Goal: Task Accomplishment & Management: Manage account settings

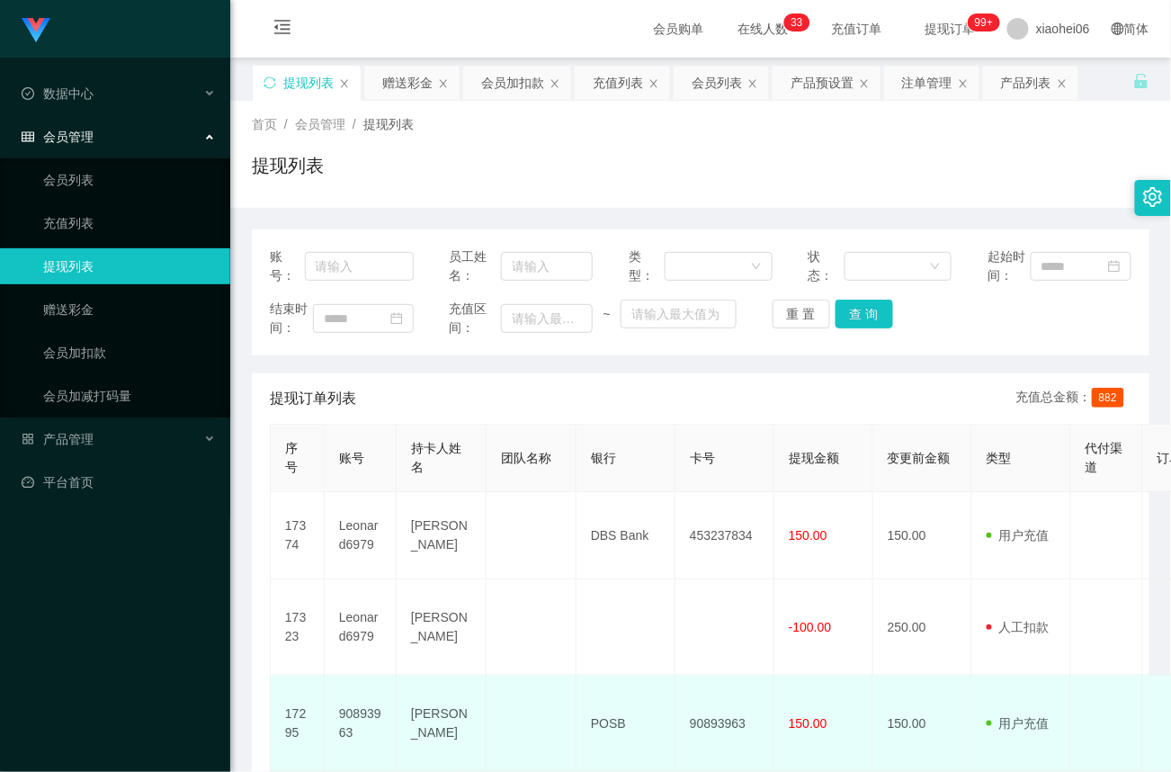
click at [532, 741] on td at bounding box center [532, 723] width 90 height 96
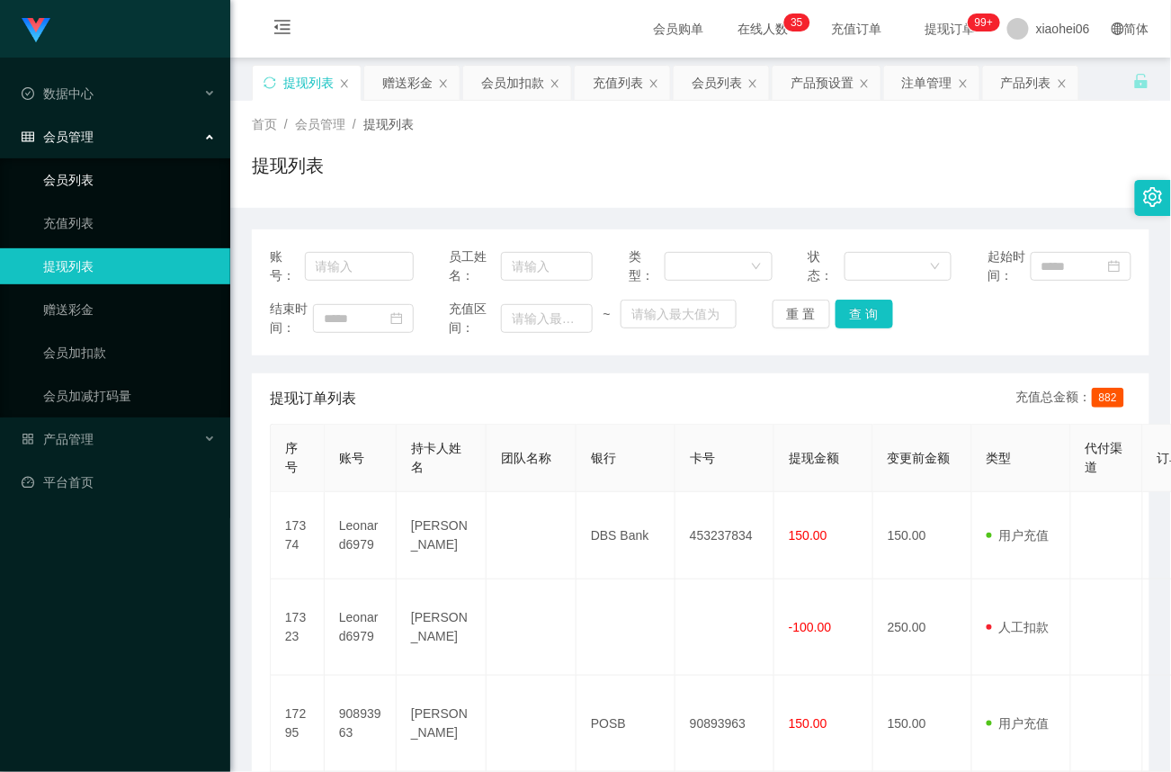
drag, startPoint x: 79, startPoint y: 169, endPoint x: 97, endPoint y: 178, distance: 20.1
click at [80, 169] on link "会员列表" at bounding box center [129, 180] width 173 height 36
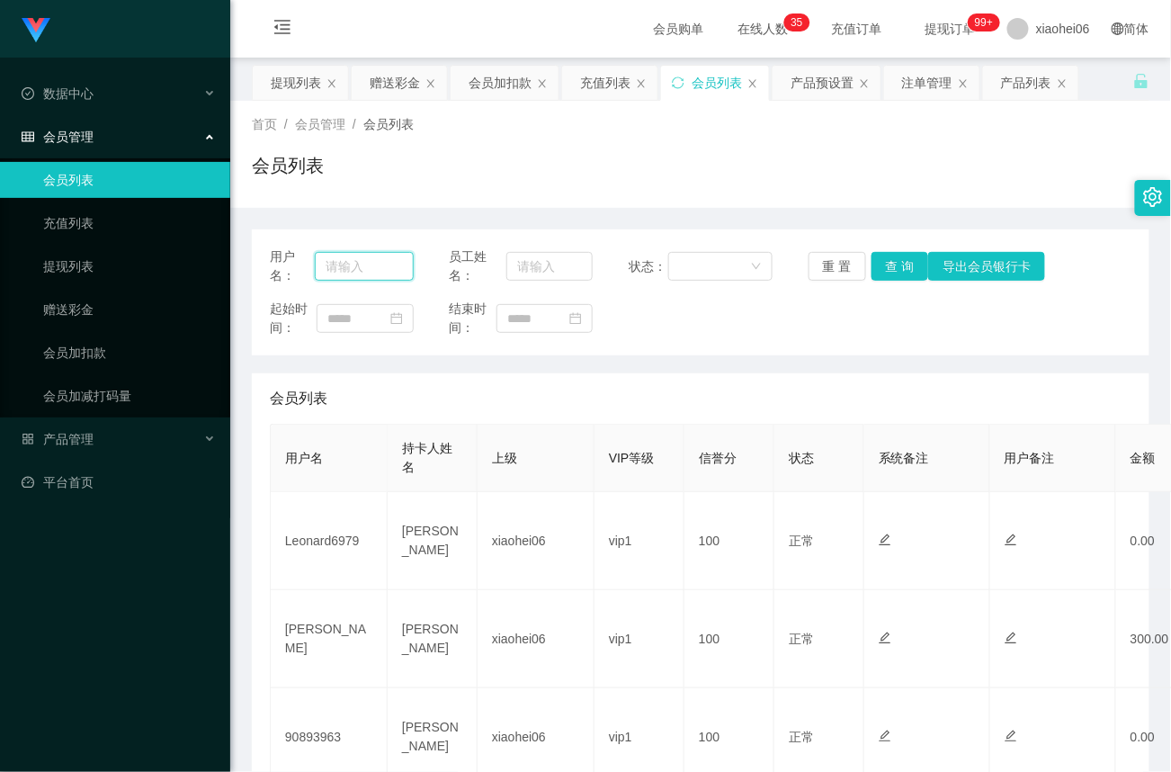
click at [369, 264] on input "text" at bounding box center [364, 266] width 98 height 29
paste input "[PERSON_NAME]"
type input "[PERSON_NAME]"
drag, startPoint x: 905, startPoint y: 267, endPoint x: 885, endPoint y: 293, distance: 32.7
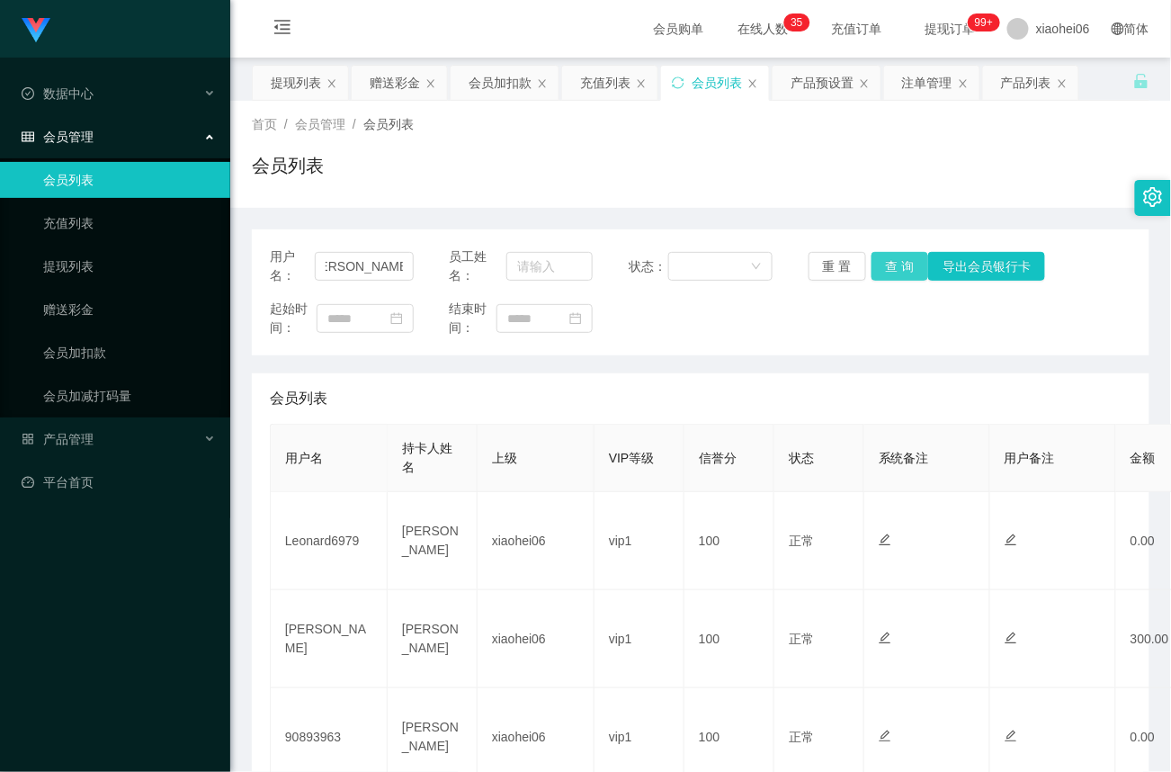
click at [901, 267] on button "查 询" at bounding box center [900, 266] width 58 height 29
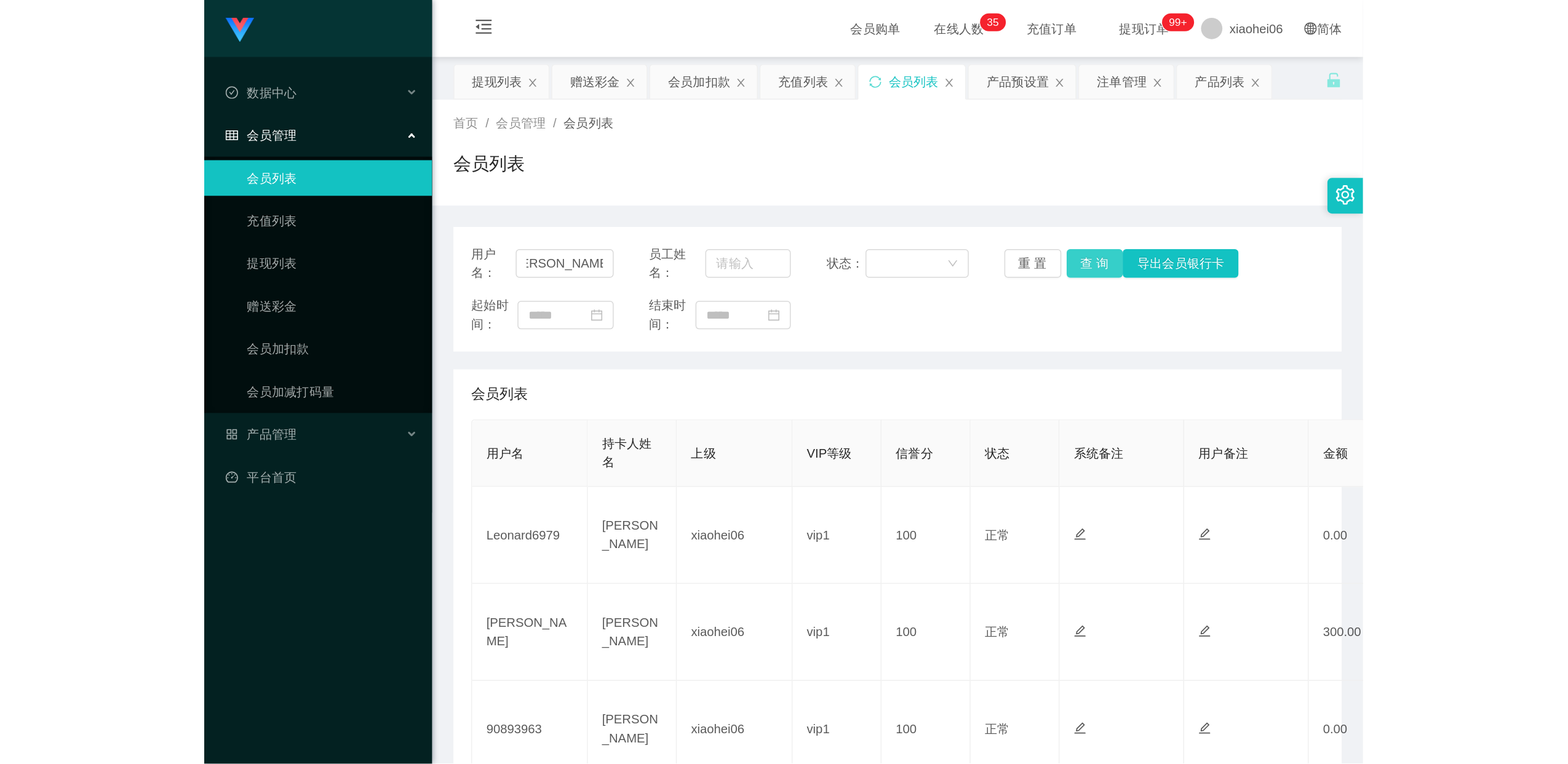
scroll to position [0, 0]
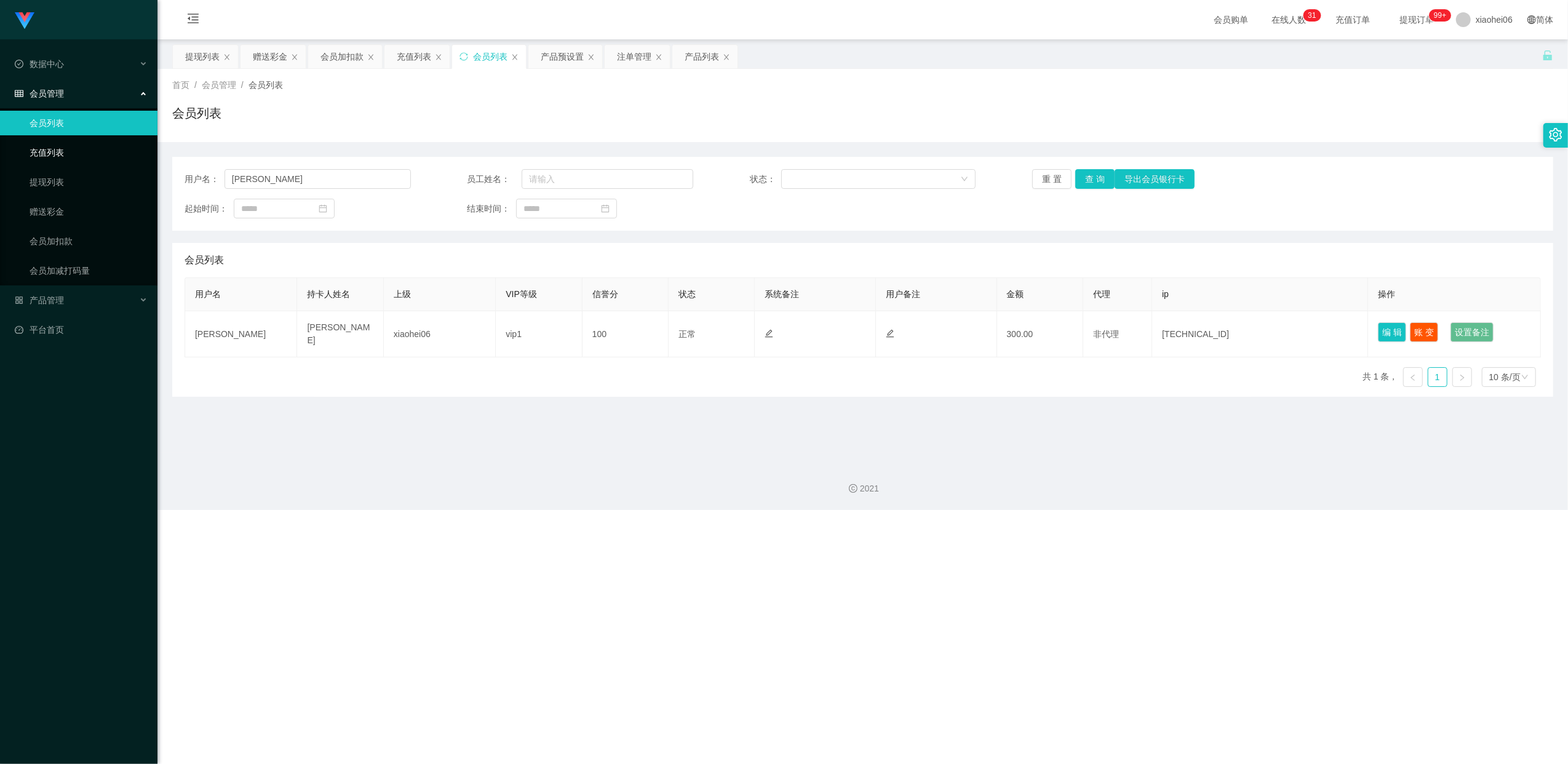
click at [52, 150] on link "充值列表" at bounding box center [88, 153] width 118 height 25
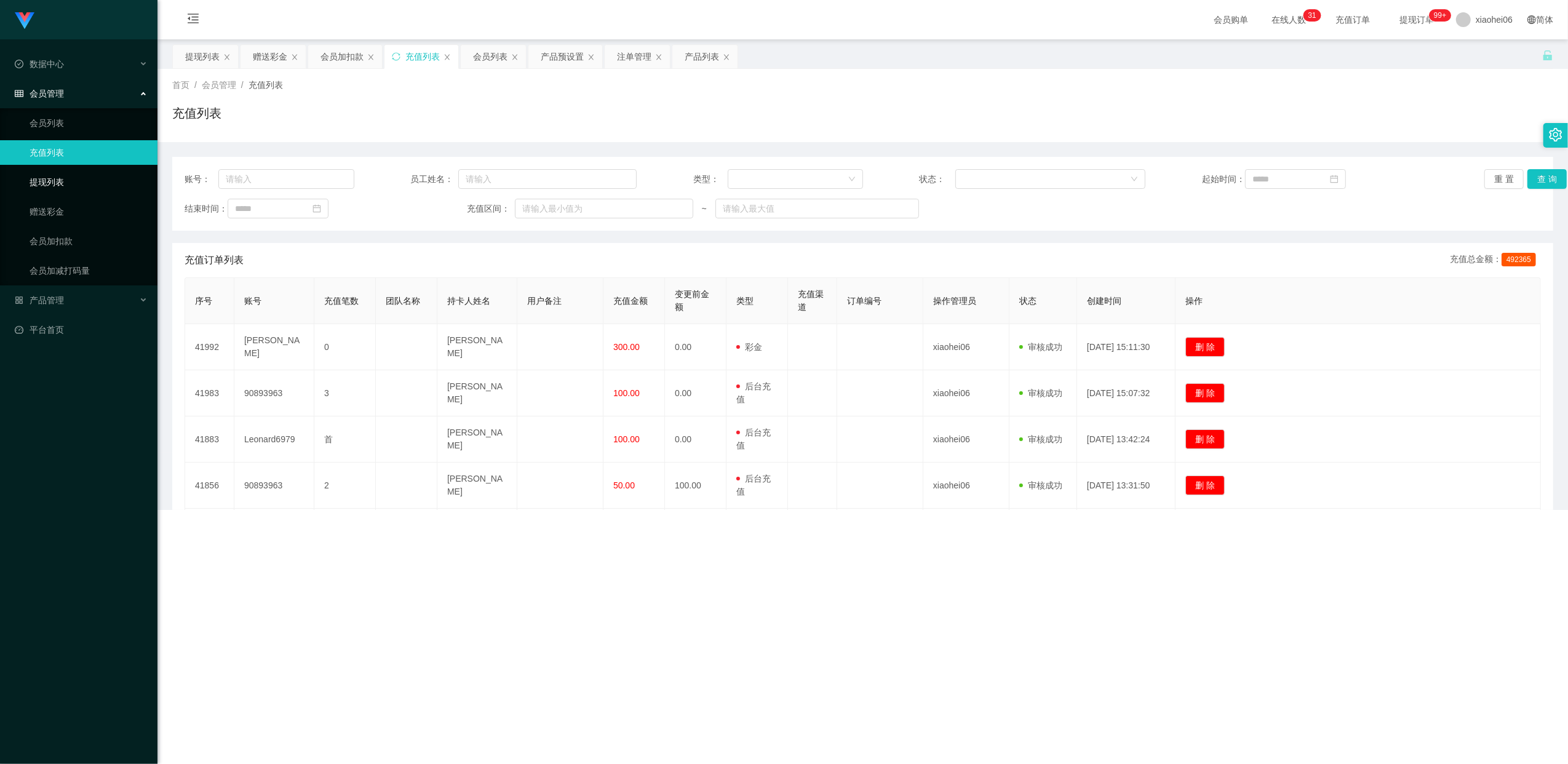
click at [52, 176] on link "提现列表" at bounding box center [88, 182] width 118 height 25
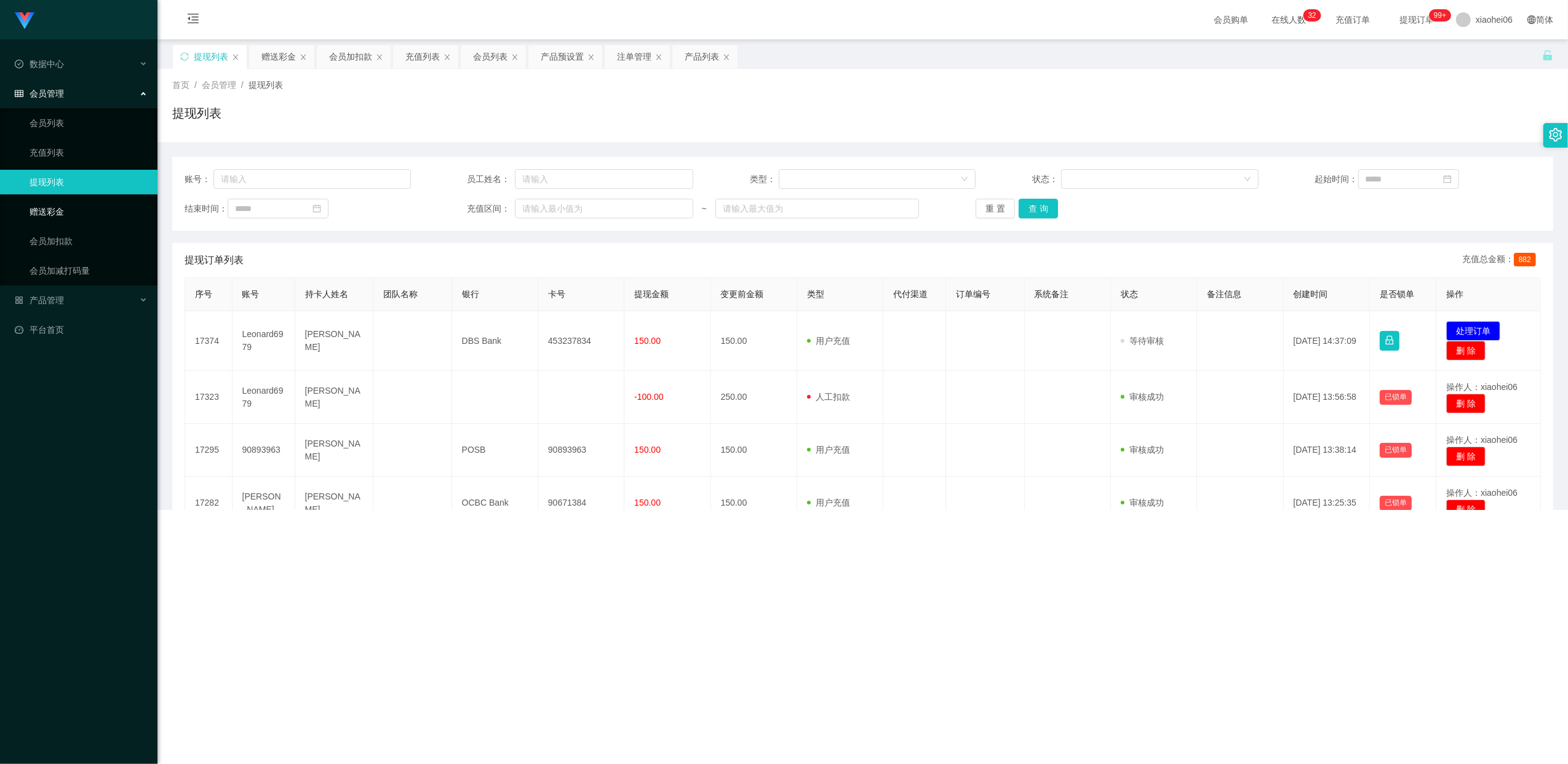
click at [52, 208] on link "赠送彩金" at bounding box center [88, 211] width 118 height 25
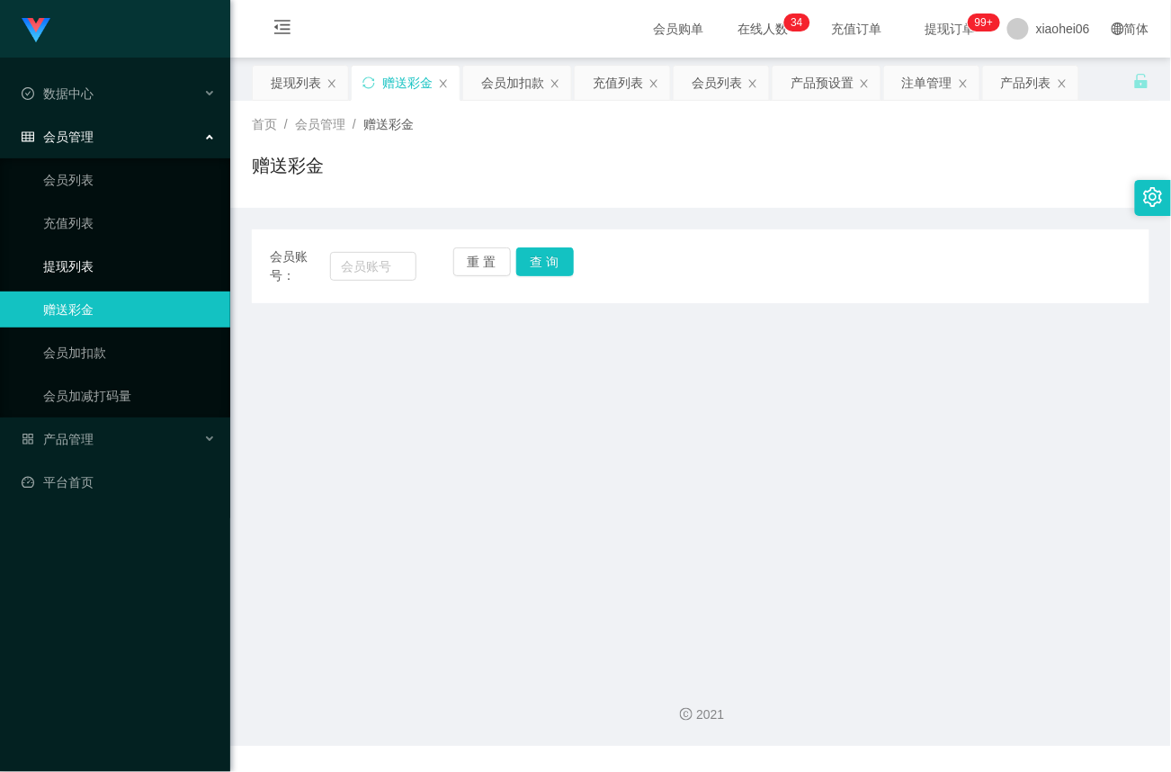
drag, startPoint x: 76, startPoint y: 259, endPoint x: 173, endPoint y: 252, distance: 96.5
click at [77, 259] on link "提现列表" at bounding box center [129, 266] width 173 height 36
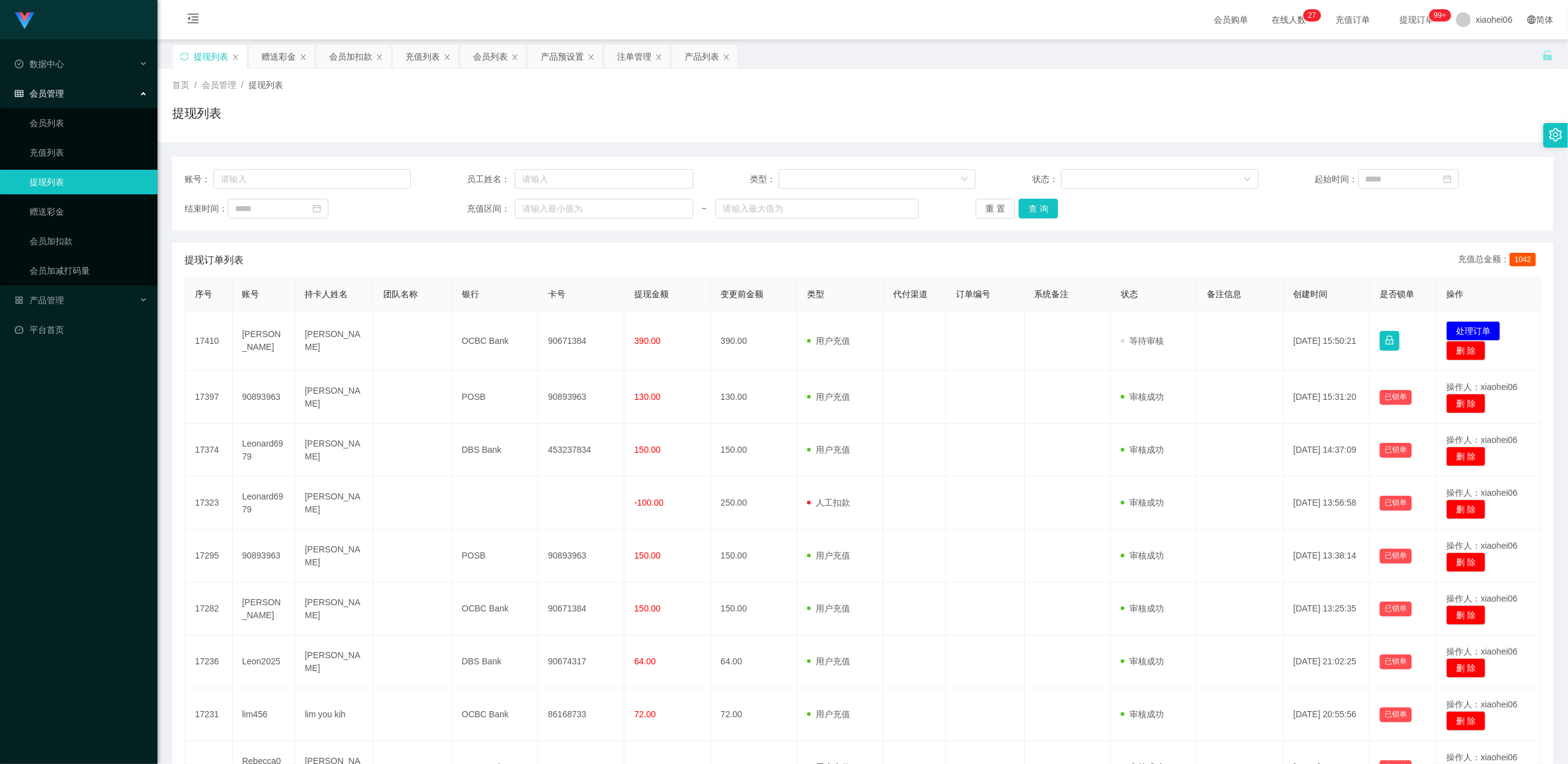
click at [321, 118] on div "提现列表" at bounding box center [863, 118] width 1381 height 28
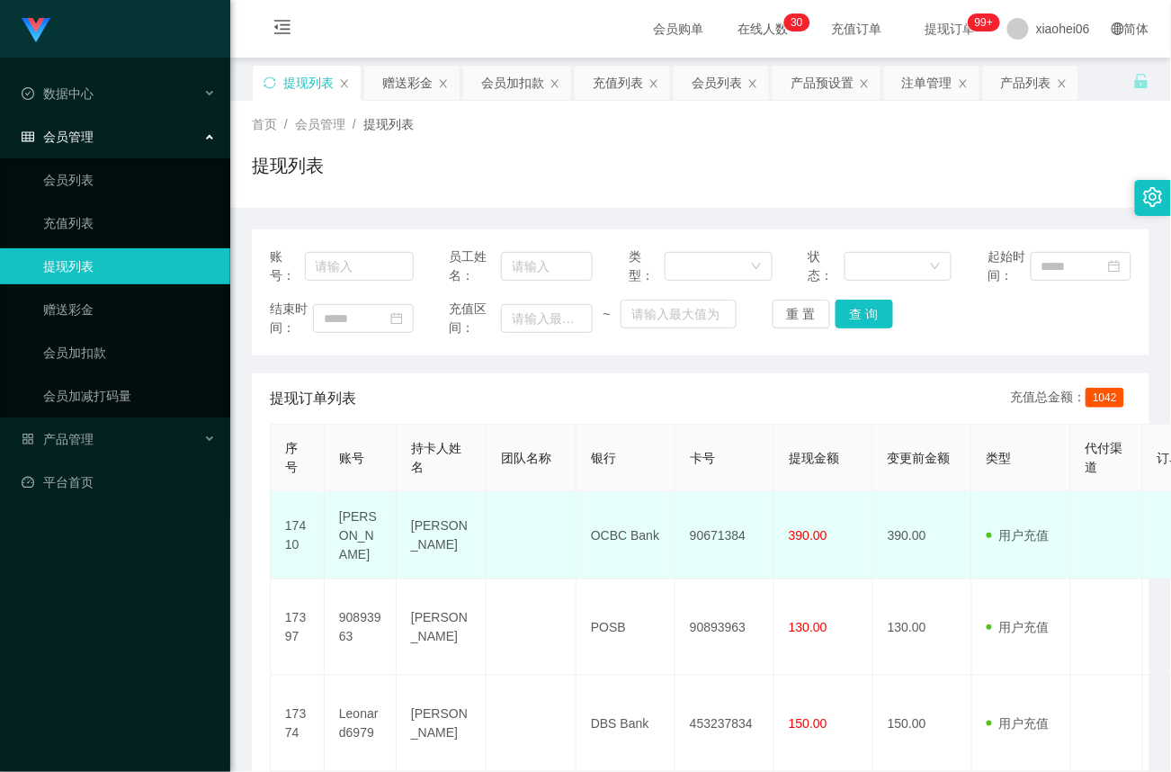
click at [716, 532] on td "90671384" at bounding box center [724, 535] width 99 height 87
copy td "90671384"
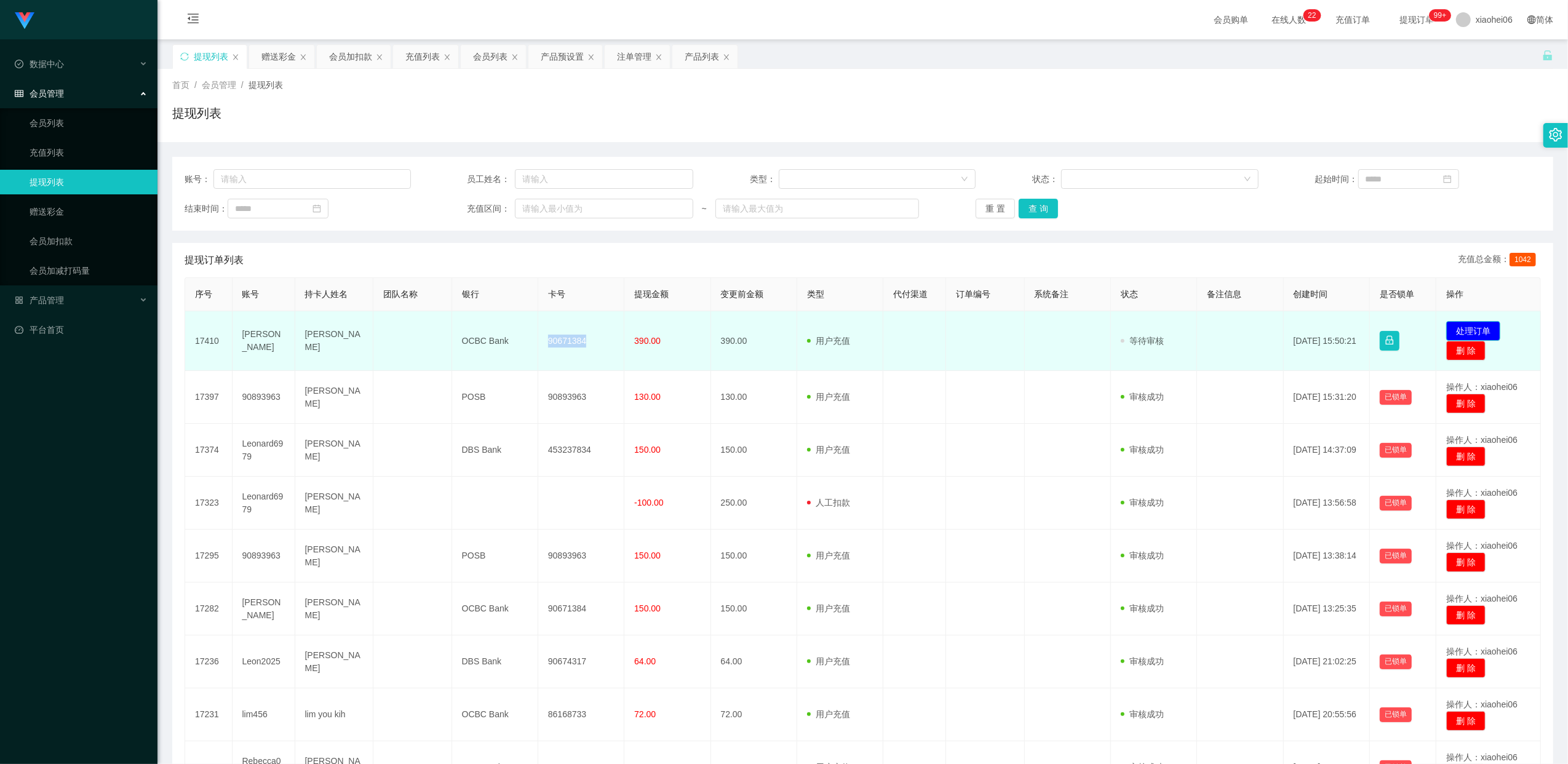
click at [1487, 327] on button "处理订单" at bounding box center [1473, 330] width 54 height 20
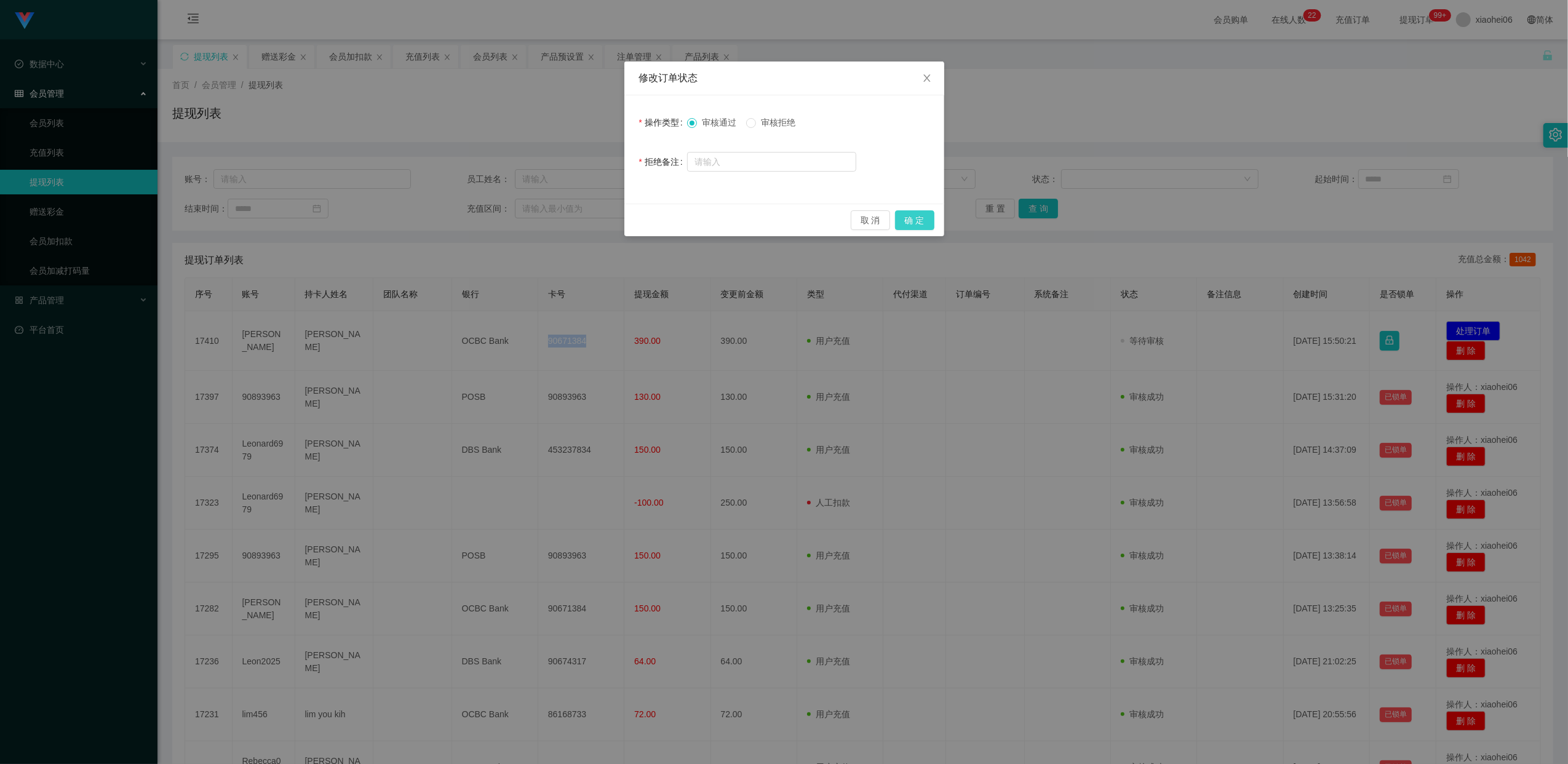
click at [916, 222] on button "确 定" at bounding box center [915, 220] width 40 height 20
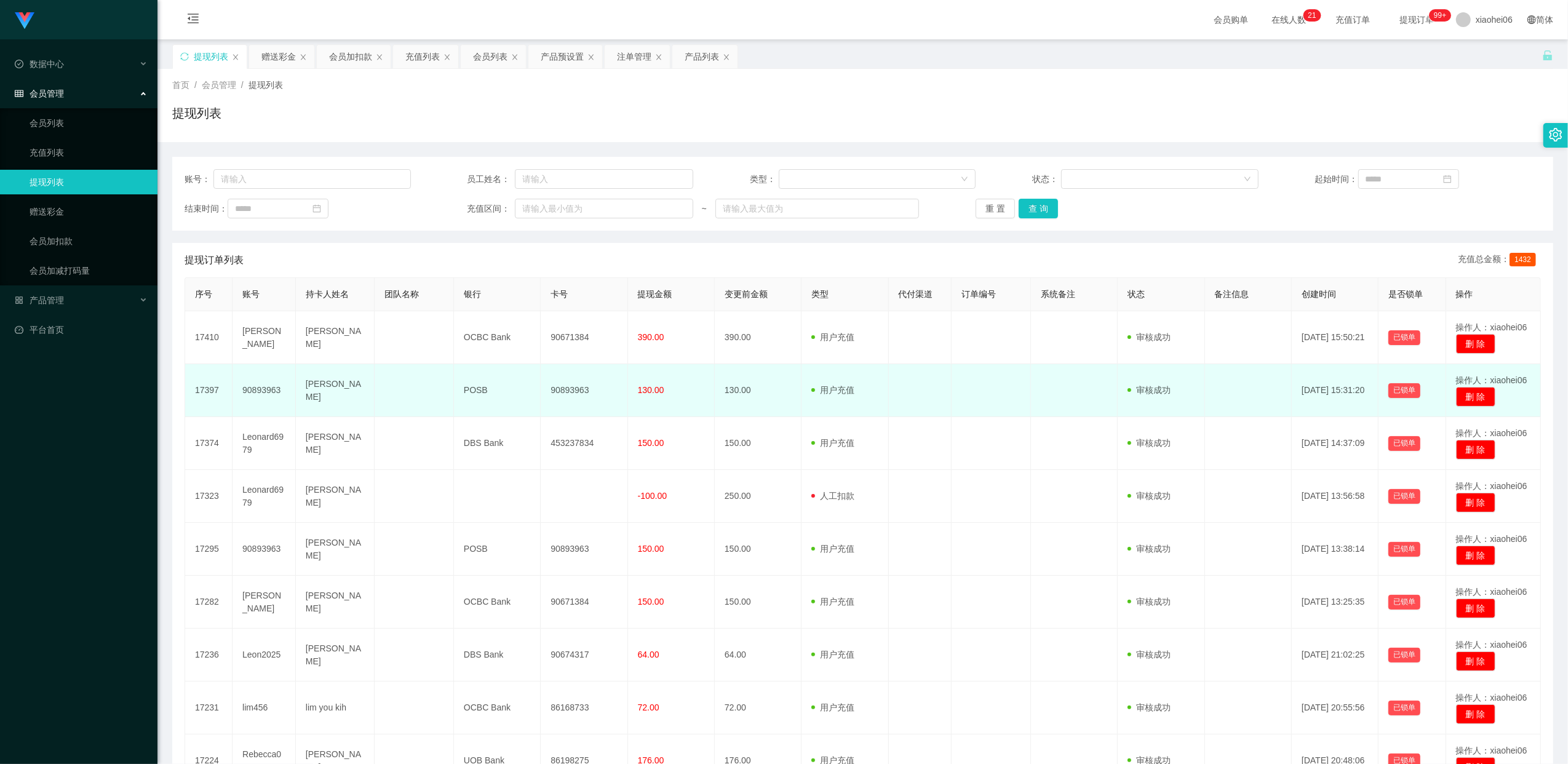
click at [269, 389] on td "90893963" at bounding box center [264, 390] width 64 height 53
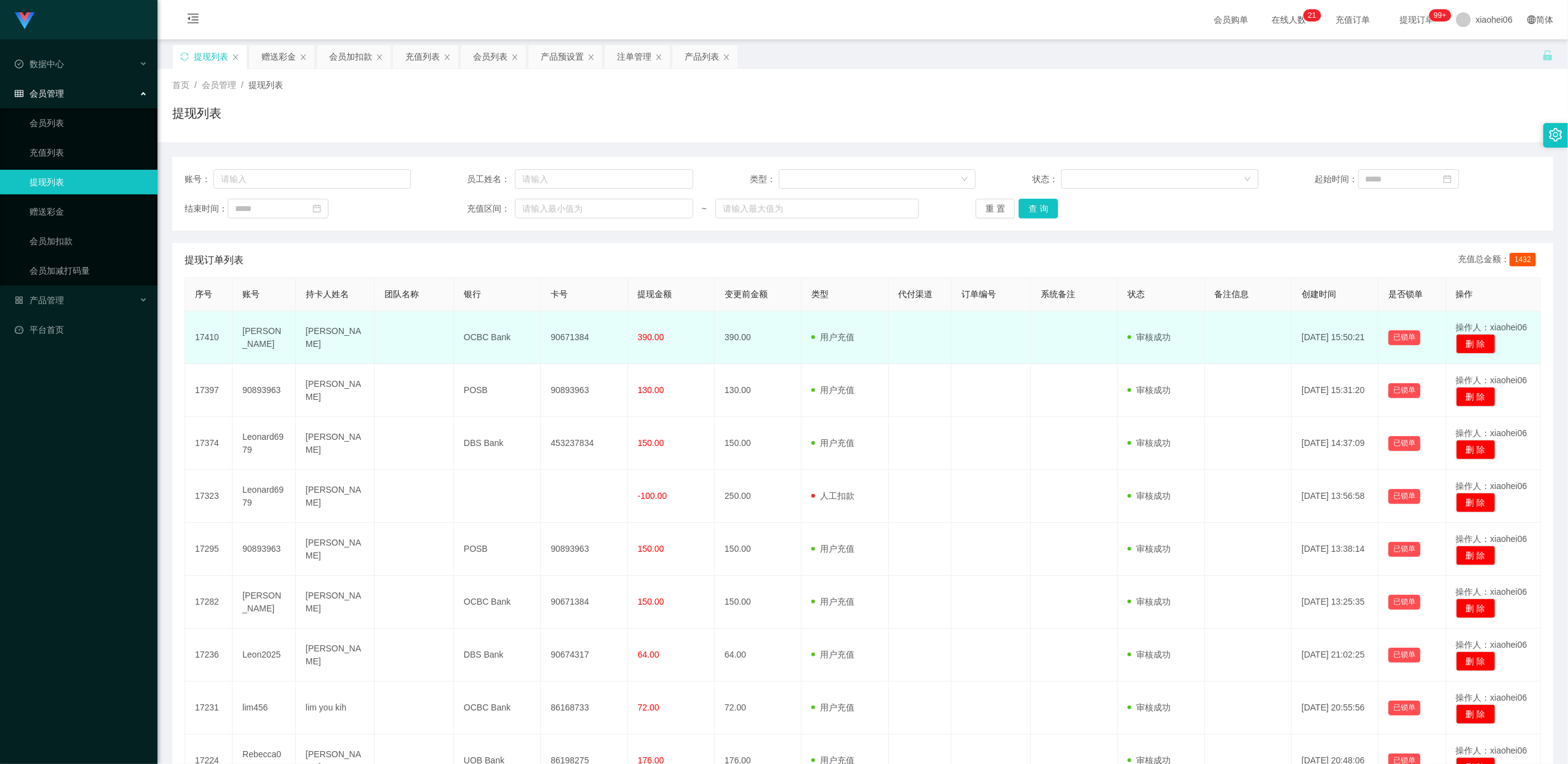
click at [270, 338] on td "[PERSON_NAME]" at bounding box center [264, 337] width 64 height 53
